Goal: Task Accomplishment & Management: Complete application form

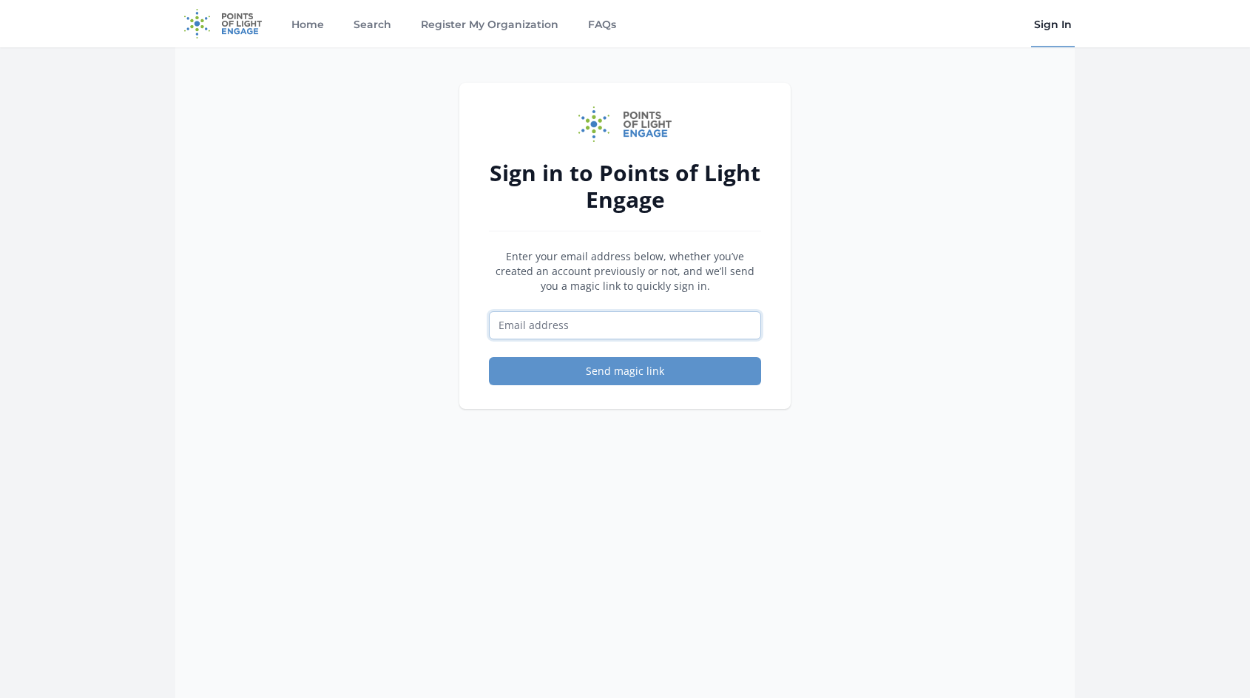
click at [633, 326] on input "Email address" at bounding box center [625, 325] width 272 height 28
type input "[EMAIL_ADDRESS][DOMAIN_NAME]"
click at [637, 369] on button "Send magic link" at bounding box center [625, 371] width 272 height 28
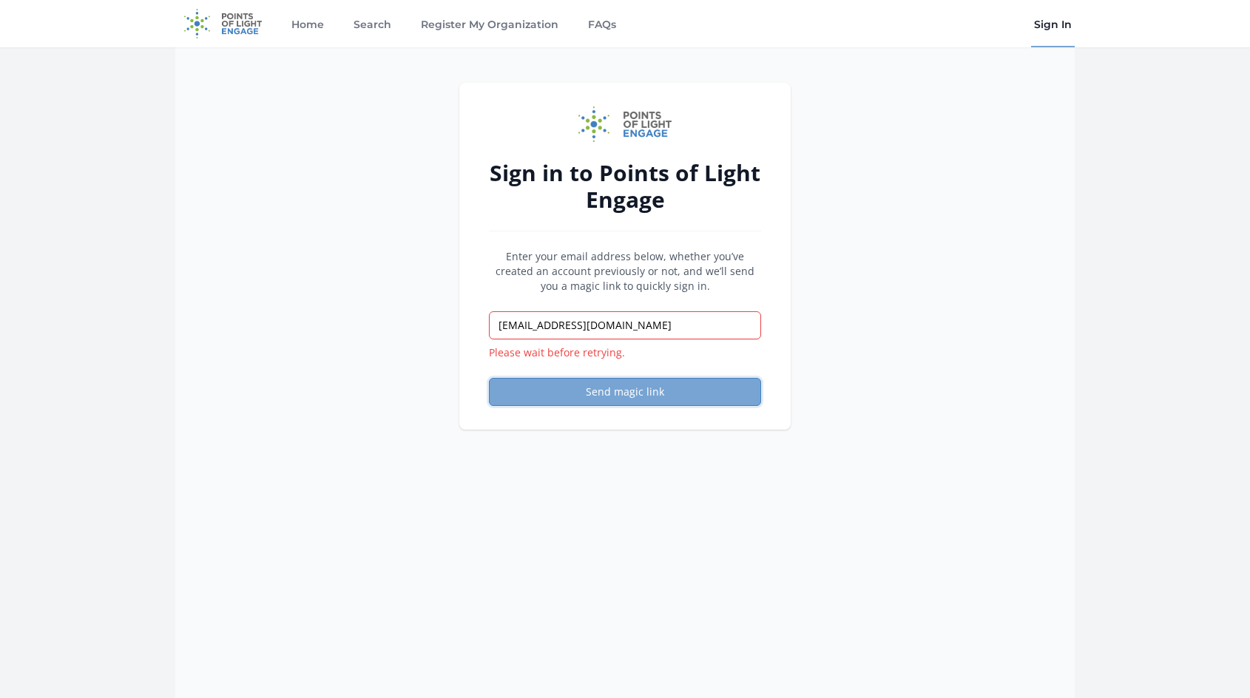
click at [643, 385] on button "Send magic link" at bounding box center [625, 392] width 272 height 28
